Goal: Transaction & Acquisition: Download file/media

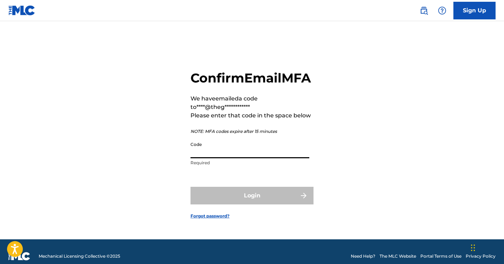
click at [225, 158] on input "Code" at bounding box center [250, 148] width 119 height 20
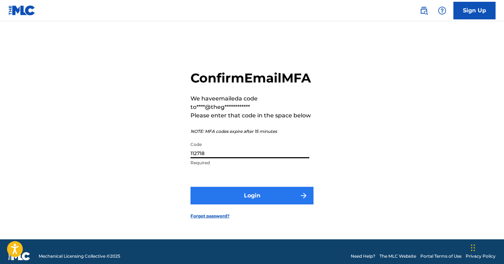
scroll to position [3, 0]
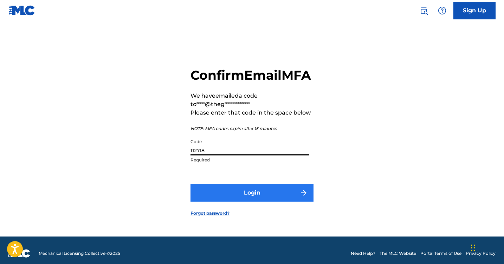
type input "112718"
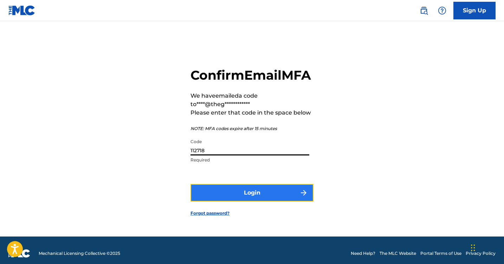
click at [234, 201] on button "Login" at bounding box center [252, 193] width 123 height 18
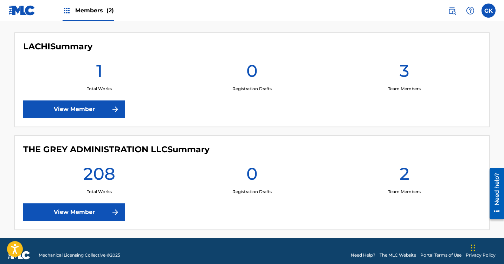
scroll to position [199, 0]
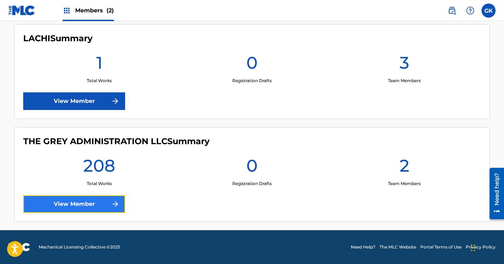
click at [103, 205] on link "View Member" at bounding box center [74, 204] width 102 height 18
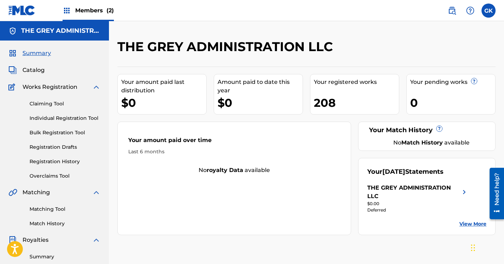
click at [397, 186] on div "THE GREY ADMINISTRATION LLC" at bounding box center [414, 191] width 93 height 17
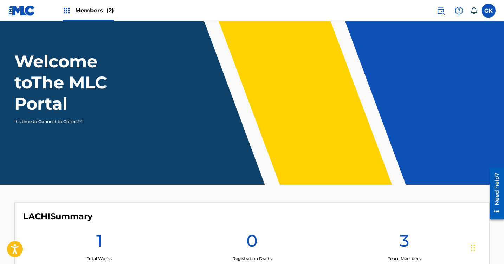
scroll to position [21, 0]
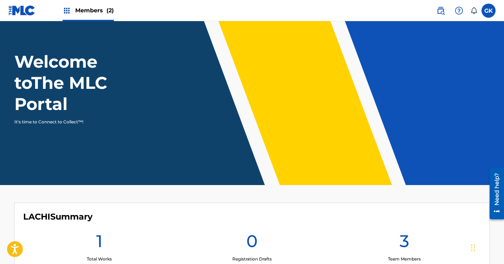
click at [89, 7] on span "Members (2)" at bounding box center [94, 10] width 39 height 8
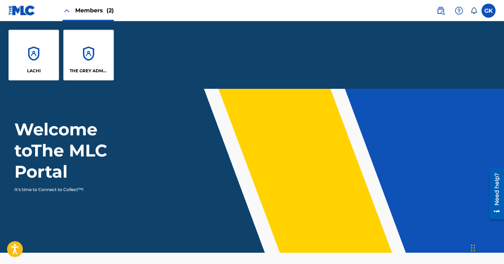
scroll to position [89, 0]
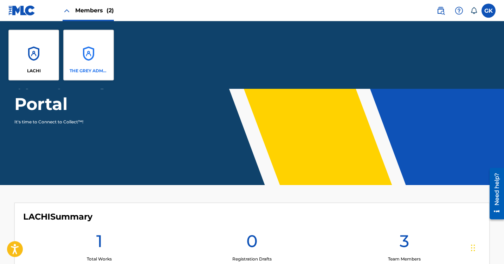
click at [83, 65] on div "THE GREY ADMINISTRATION LLC" at bounding box center [88, 55] width 51 height 51
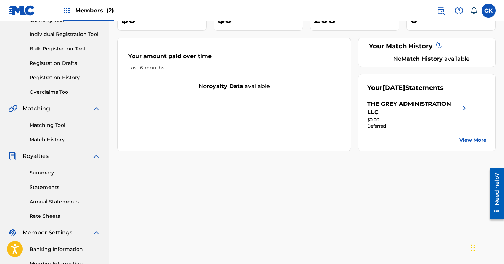
scroll to position [164, 0]
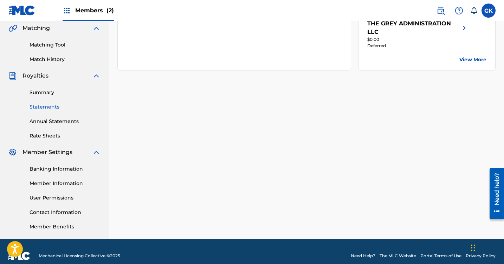
click at [46, 108] on link "Statements" at bounding box center [65, 106] width 71 height 7
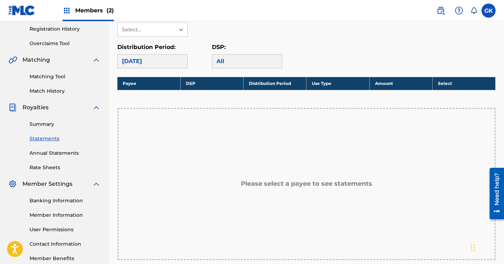
scroll to position [88, 0]
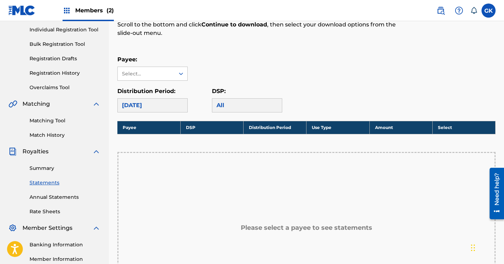
click at [158, 105] on div "[DATE]" at bounding box center [153, 105] width 70 height 14
click at [163, 106] on div "[DATE]" at bounding box center [153, 105] width 70 height 14
click at [155, 76] on div "Select..." at bounding box center [146, 73] width 48 height 7
click at [156, 93] on div "THE GREY ADMINISTRATION LLC" at bounding box center [153, 98] width 70 height 34
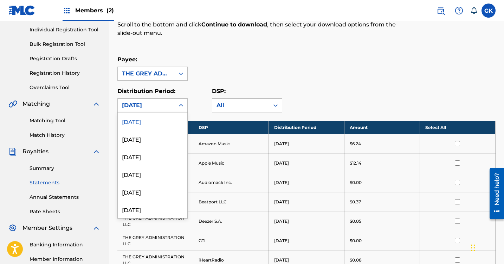
click at [157, 108] on div "[DATE]" at bounding box center [146, 105] width 49 height 8
click at [148, 142] on div "[DATE]" at bounding box center [153, 139] width 70 height 18
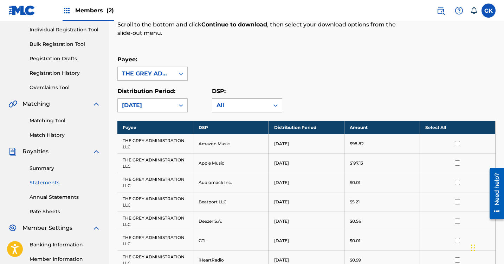
click at [151, 103] on div "[DATE]" at bounding box center [146, 105] width 49 height 8
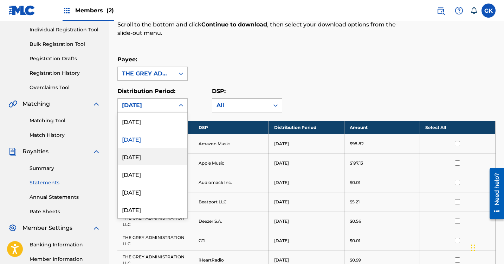
click at [147, 158] on div "[DATE]" at bounding box center [153, 156] width 70 height 18
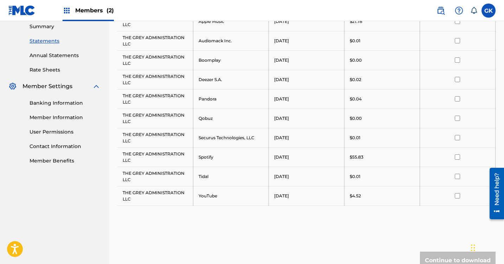
scroll to position [230, 0]
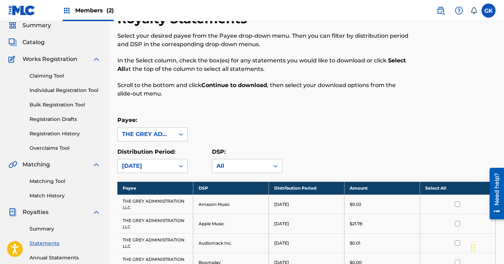
click at [145, 160] on div "option [DATE], selected. [DATE]" at bounding box center [153, 166] width 70 height 14
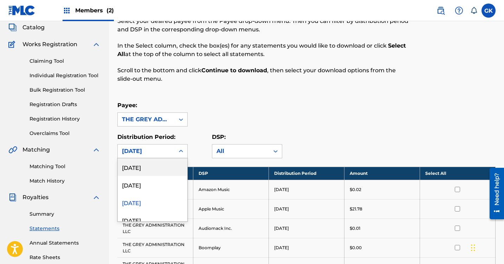
scroll to position [43, 0]
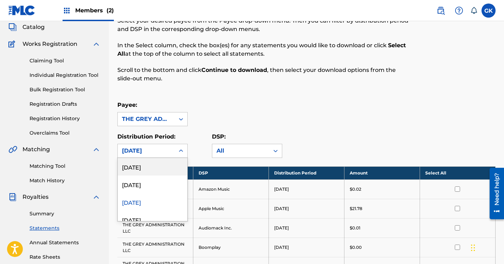
click at [145, 164] on div "[DATE]" at bounding box center [153, 167] width 70 height 18
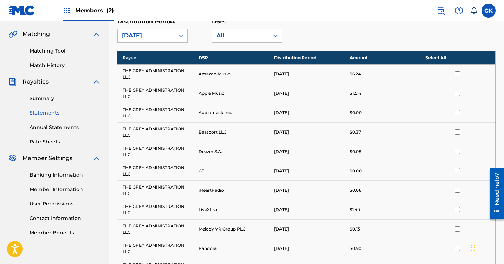
scroll to position [165, 0]
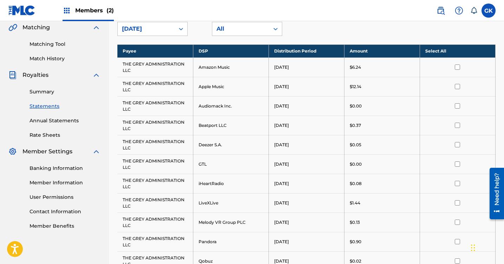
click at [438, 51] on th "Select All" at bounding box center [458, 50] width 76 height 13
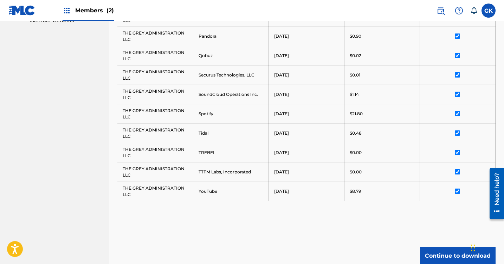
scroll to position [432, 0]
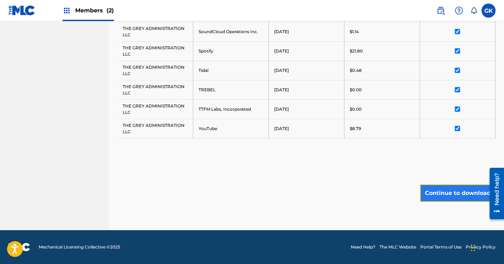
click at [444, 191] on button "Continue to download" at bounding box center [458, 193] width 76 height 18
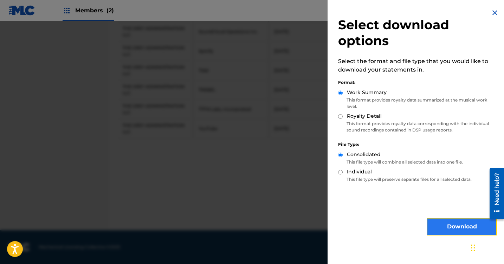
click at [452, 232] on button "Download" at bounding box center [462, 226] width 70 height 18
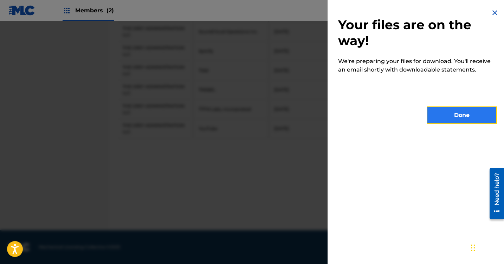
click at [442, 116] on button "Done" at bounding box center [462, 115] width 70 height 18
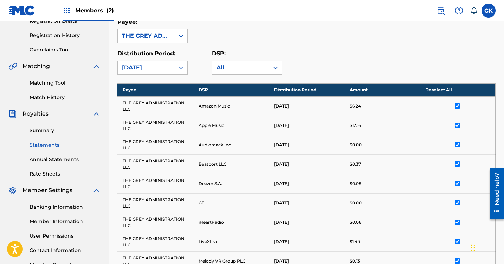
scroll to position [52, 0]
